Goal: Task Accomplishment & Management: Use online tool/utility

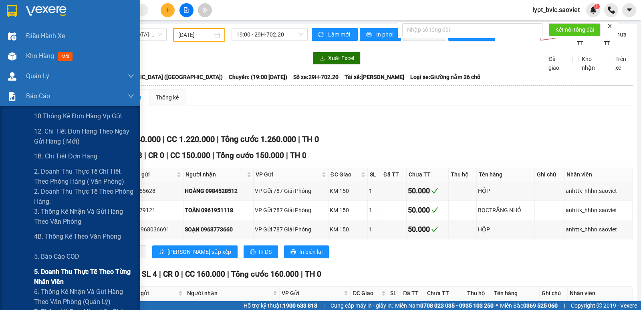
click at [76, 273] on span "5. Doanh thu thực tế theo từng nhân viên" at bounding box center [84, 276] width 100 height 20
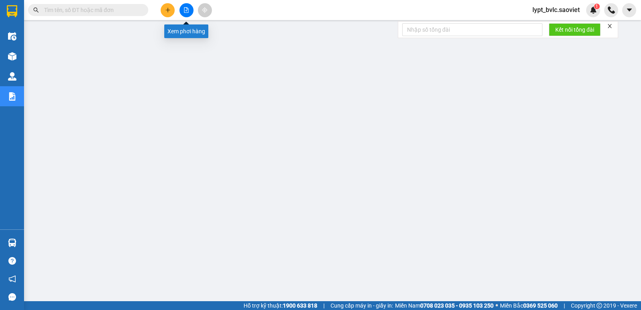
click at [182, 10] on button at bounding box center [186, 10] width 14 height 14
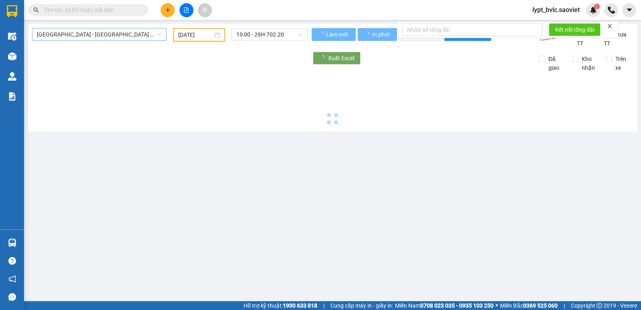
type input "[DATE]"
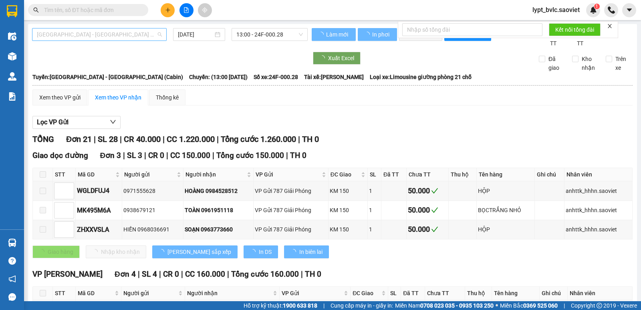
click at [99, 35] on span "[GEOGRAPHIC_DATA] - [GEOGRAPHIC_DATA] (Cabin)" at bounding box center [99, 34] width 125 height 12
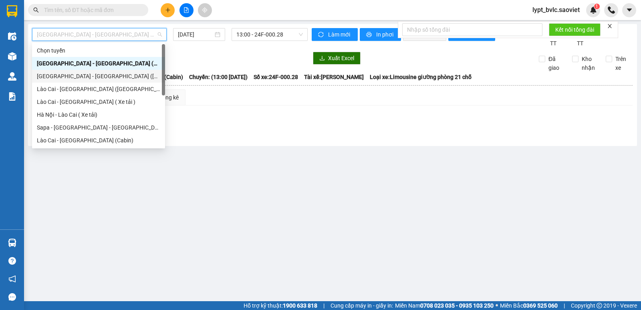
click at [92, 73] on div "[GEOGRAPHIC_DATA] - [GEOGRAPHIC_DATA] ([GEOGRAPHIC_DATA])" at bounding box center [98, 76] width 123 height 9
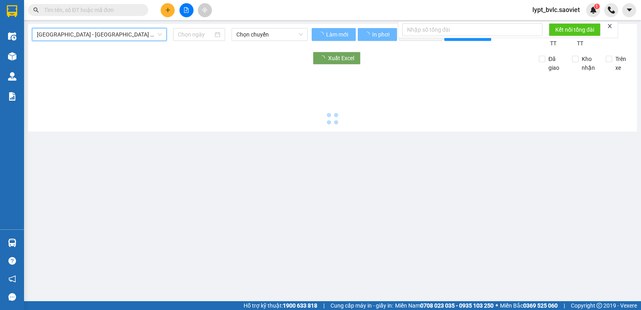
type input "[DATE]"
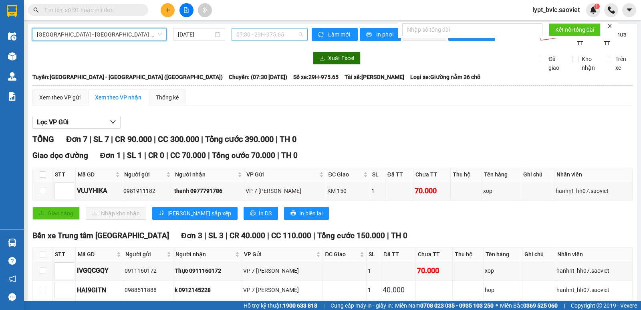
click at [271, 36] on span "07:30 - 29H-975.65" at bounding box center [269, 34] width 66 height 12
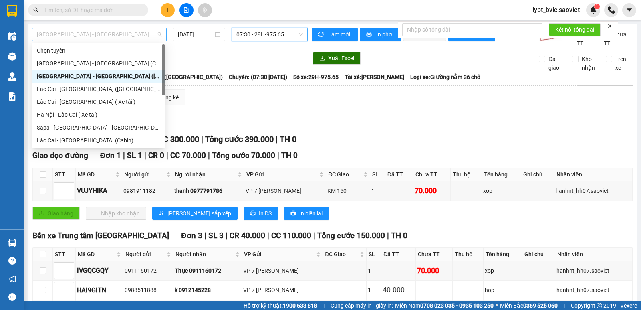
click at [121, 37] on span "[GEOGRAPHIC_DATA] - [GEOGRAPHIC_DATA] ([GEOGRAPHIC_DATA])" at bounding box center [99, 34] width 125 height 12
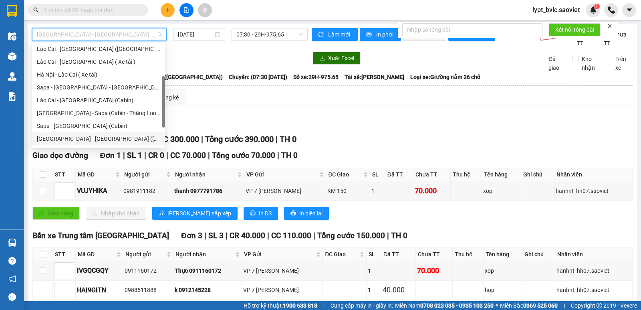
click at [108, 137] on div "[GEOGRAPHIC_DATA] - [GEOGRAPHIC_DATA] ([GEOGRAPHIC_DATA])" at bounding box center [98, 138] width 123 height 9
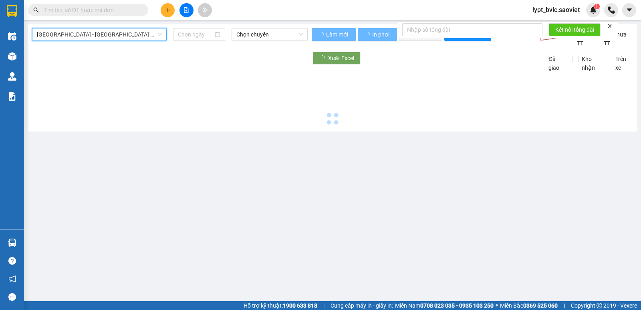
type input "[DATE]"
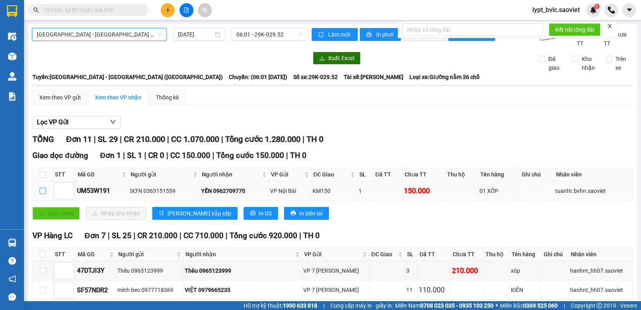
click at [43, 189] on input "checkbox" at bounding box center [43, 190] width 6 height 6
checkbox input "true"
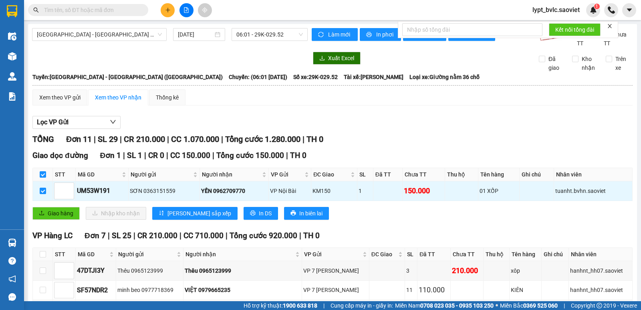
click at [46, 206] on div "Giao dọc đường Đơn 1 | SL 1 | CR 0 | CC 150.000 | Tổng cước 150.000 | TH 0 STT …" at bounding box center [332, 187] width 600 height 76
click at [59, 213] on span "Giao hàng" at bounding box center [61, 213] width 26 height 9
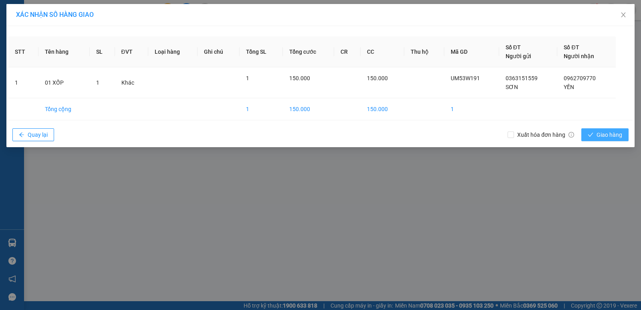
click at [617, 134] on span "Giao hàng" at bounding box center [609, 134] width 26 height 9
